Goal: Transaction & Acquisition: Subscribe to service/newsletter

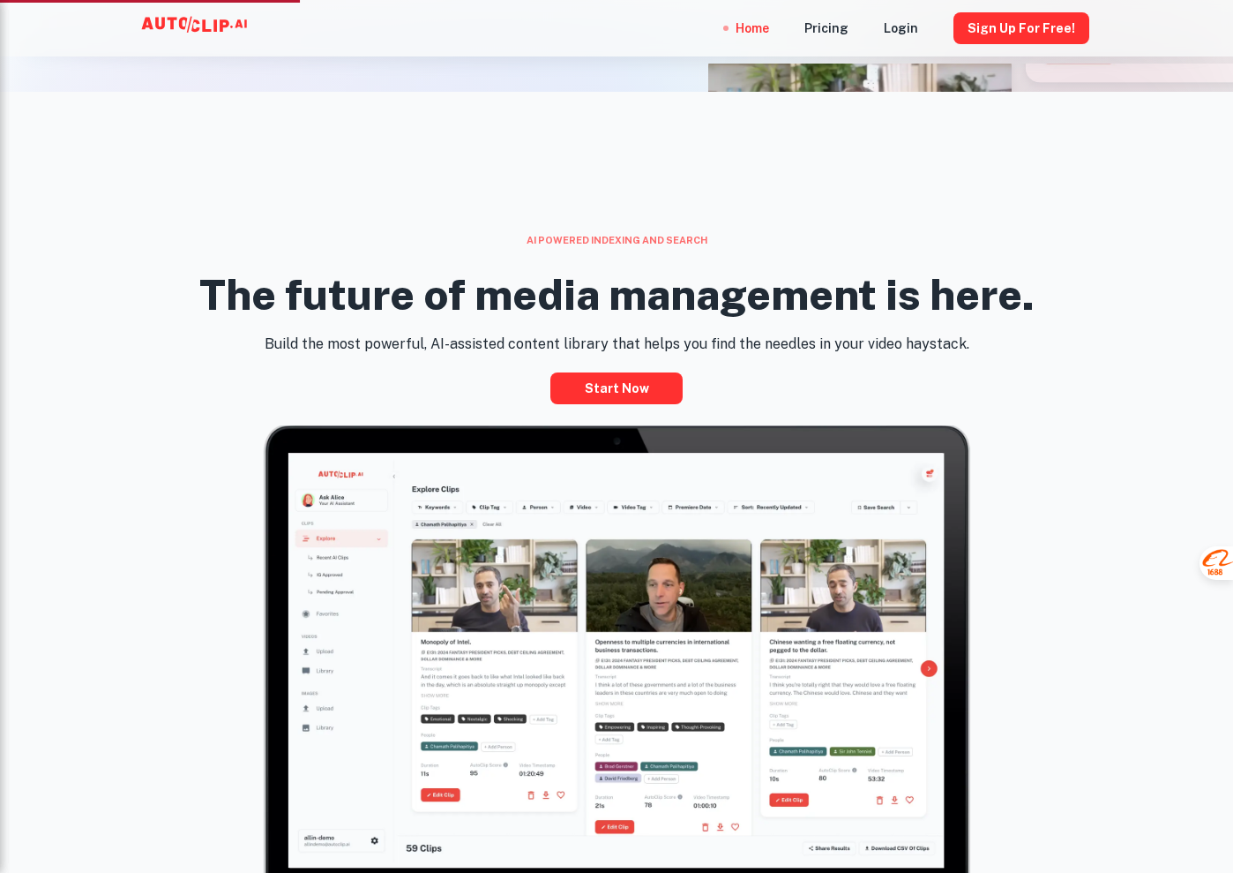
scroll to position [794, 0]
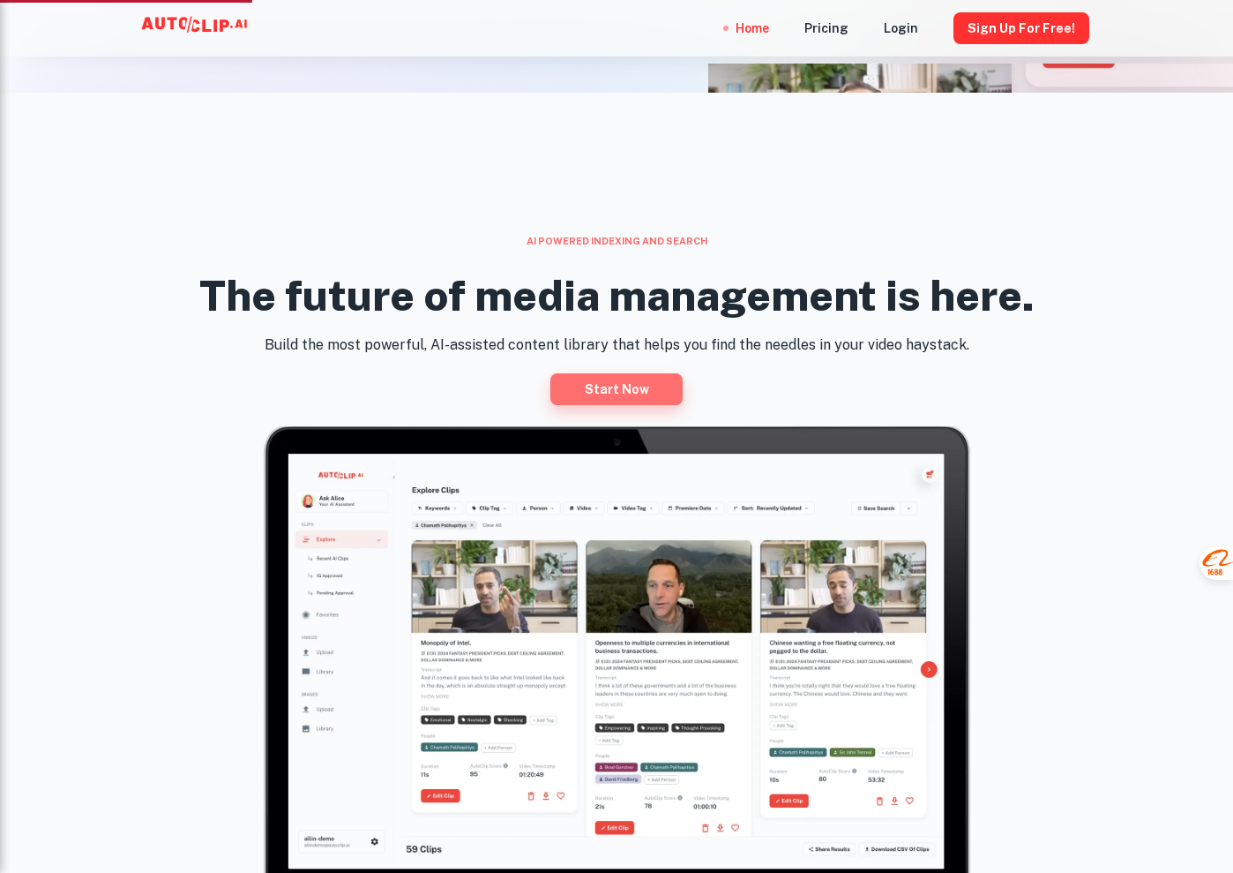
click at [623, 382] on link "Start now" at bounding box center [617, 389] width 132 height 32
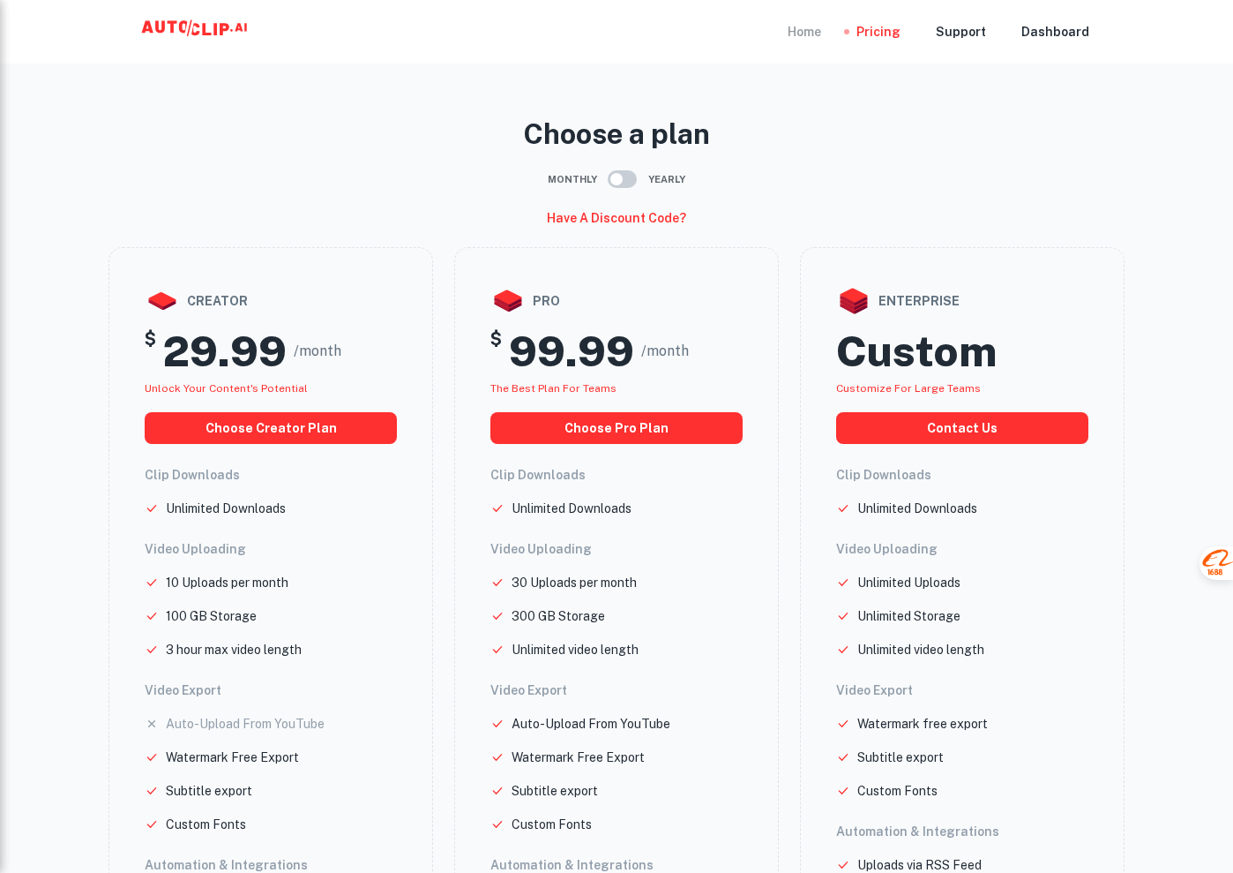
click at [804, 34] on div "Home" at bounding box center [805, 32] width 34 height 64
